Goal: Task Accomplishment & Management: Use online tool/utility

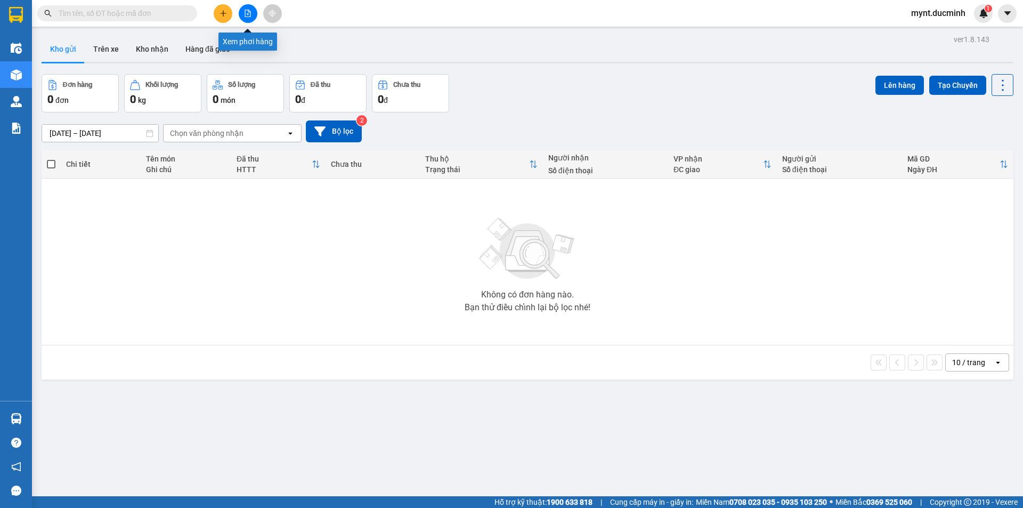
click at [249, 15] on icon "file-add" at bounding box center [247, 13] width 7 height 7
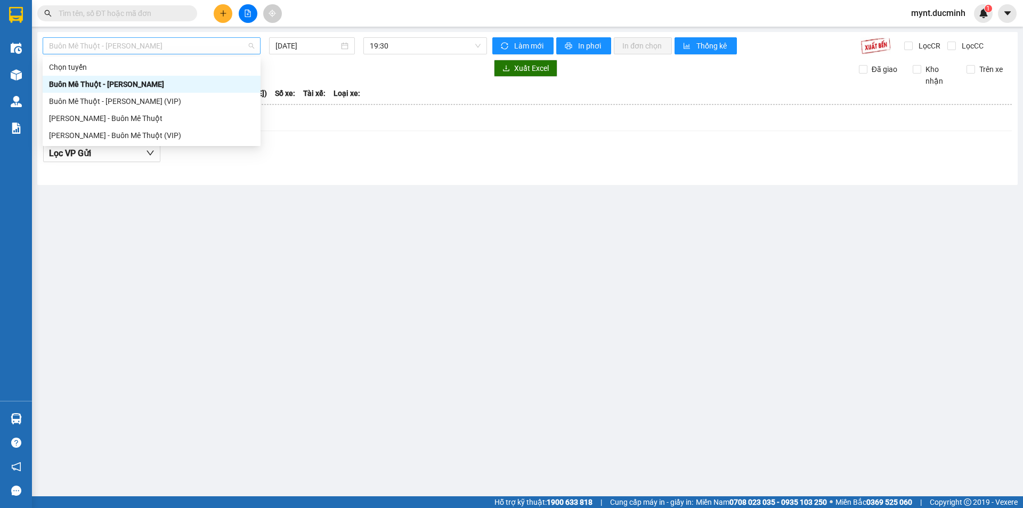
click at [110, 45] on span "Buôn Mê Thuột - [PERSON_NAME]" at bounding box center [151, 46] width 205 height 16
click at [75, 116] on div "[PERSON_NAME] - Buôn Mê Thuột" at bounding box center [151, 118] width 205 height 12
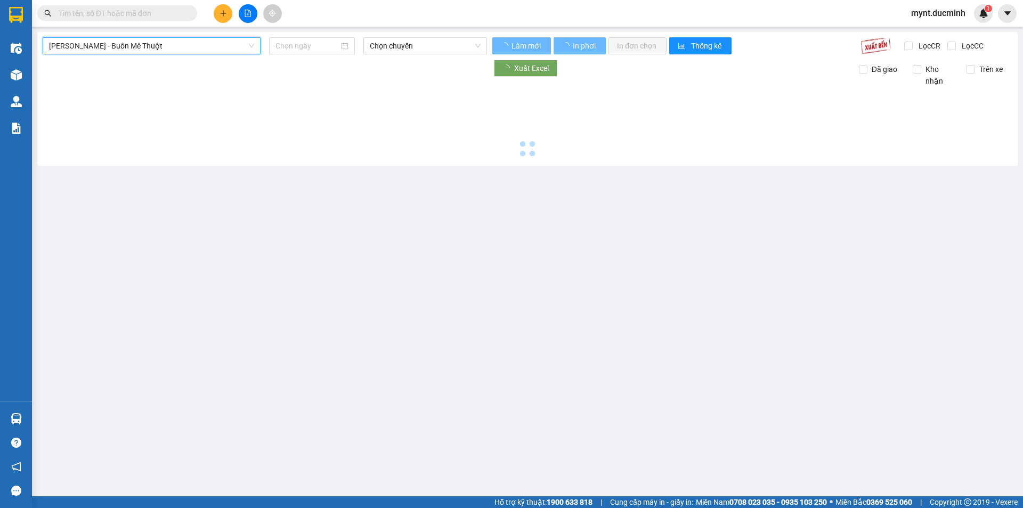
type input "[DATE]"
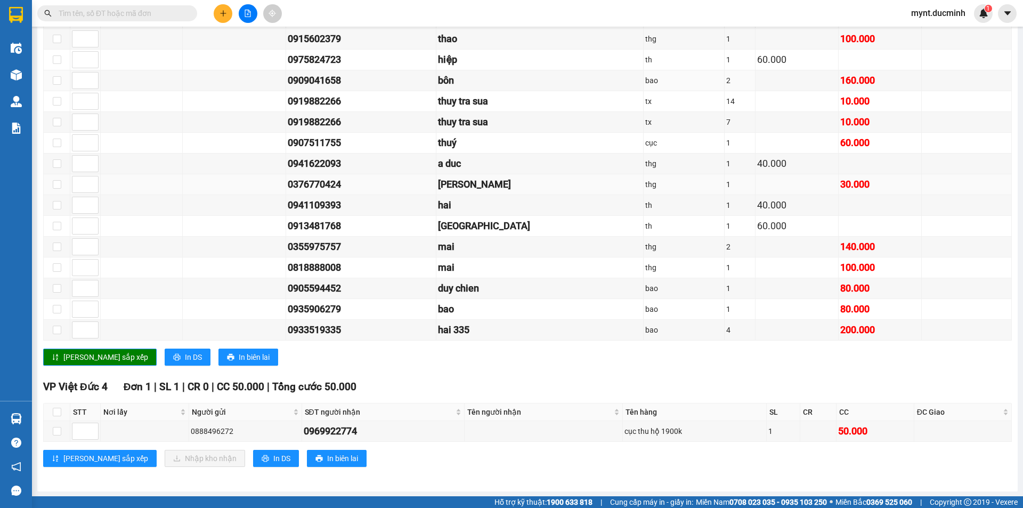
scroll to position [533, 0]
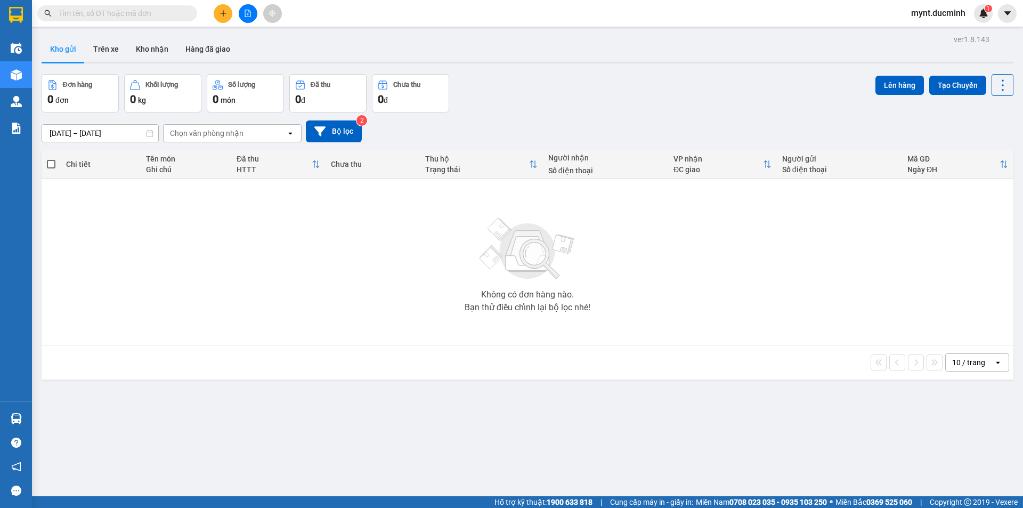
click at [223, 12] on icon "plus" at bounding box center [223, 13] width 7 height 7
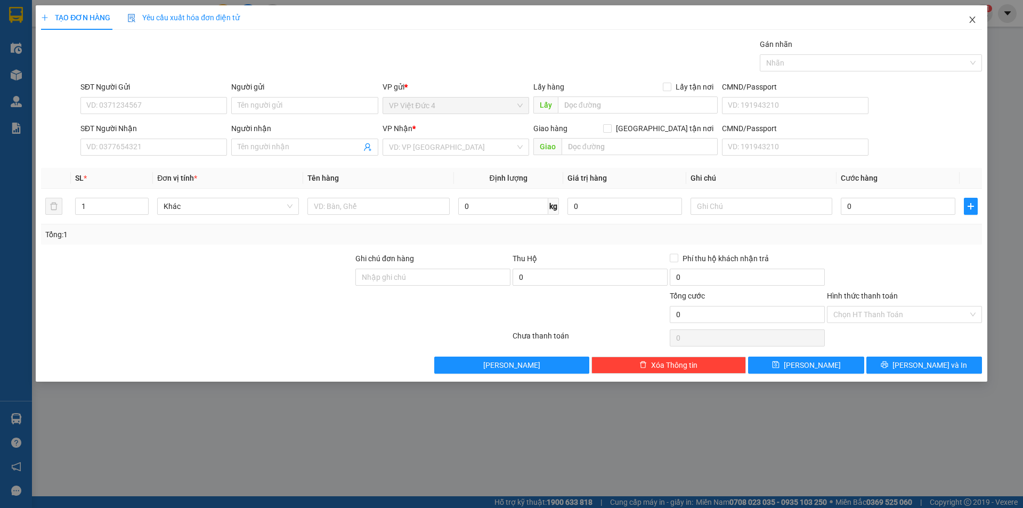
click at [970, 14] on span "Close" at bounding box center [972, 20] width 30 height 30
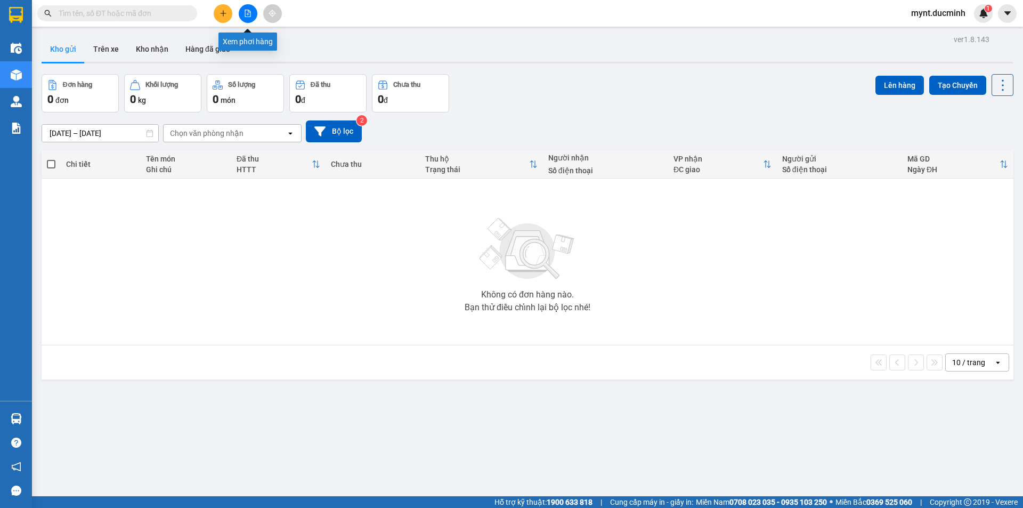
click at [248, 13] on icon "file-add" at bounding box center [247, 13] width 7 height 7
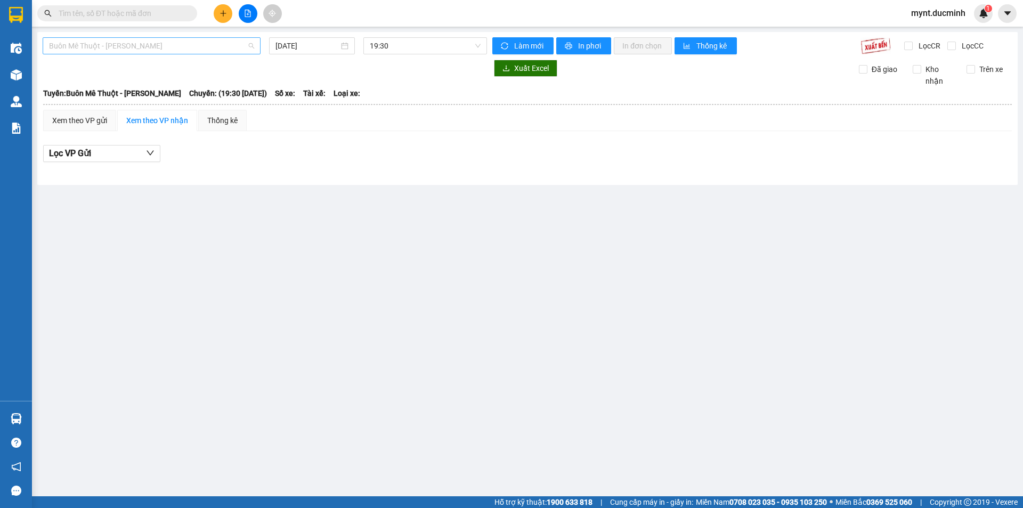
click at [184, 45] on span "Buôn Mê Thuột - [PERSON_NAME]" at bounding box center [151, 46] width 205 height 16
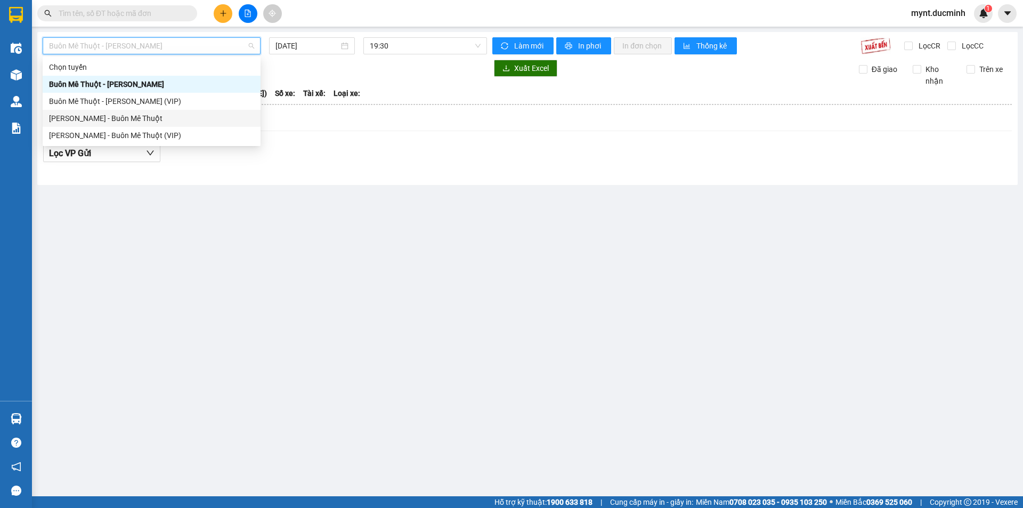
click at [112, 116] on div "[PERSON_NAME] - Buôn Mê Thuột" at bounding box center [151, 118] width 205 height 12
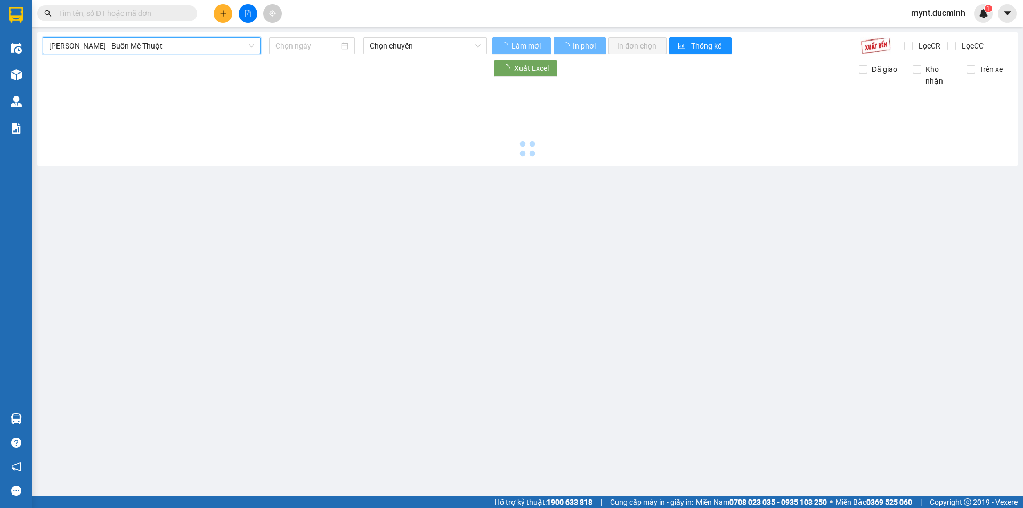
type input "[DATE]"
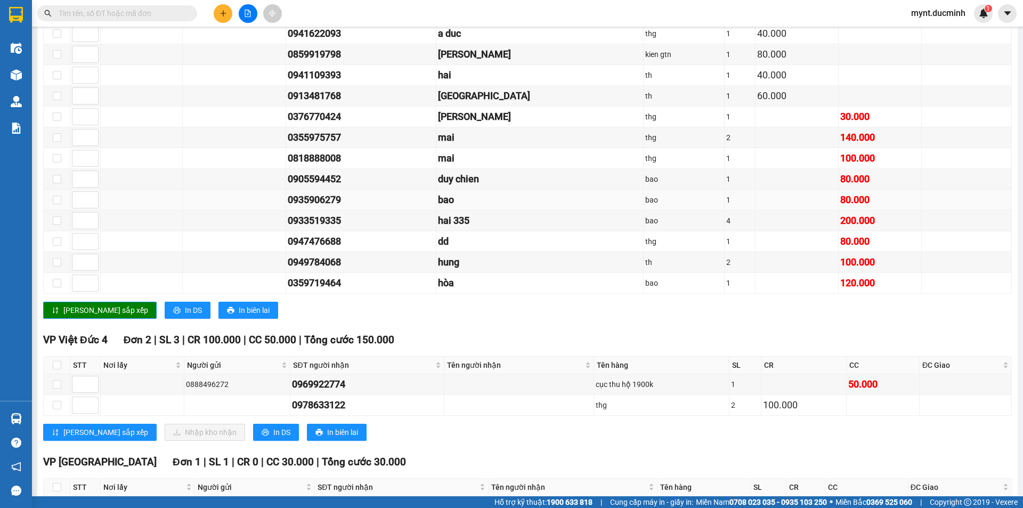
scroll to position [822, 0]
